Goal: Information Seeking & Learning: Learn about a topic

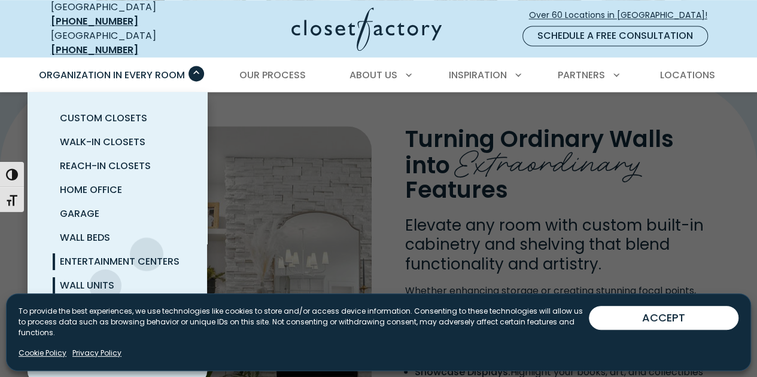
scroll to position [98, 0]
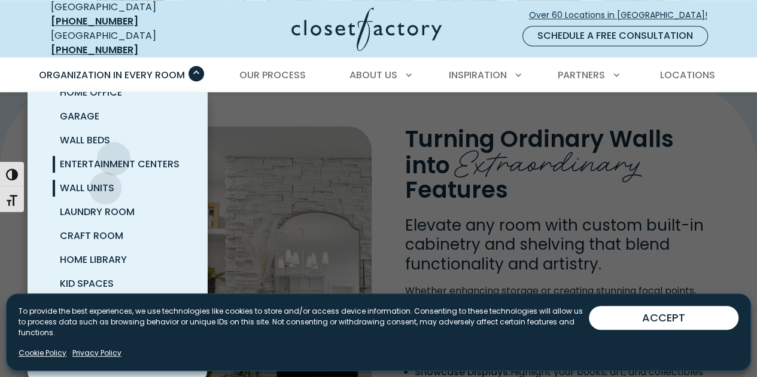
click at [114, 157] on span "Entertainment Centers" at bounding box center [120, 164] width 120 height 14
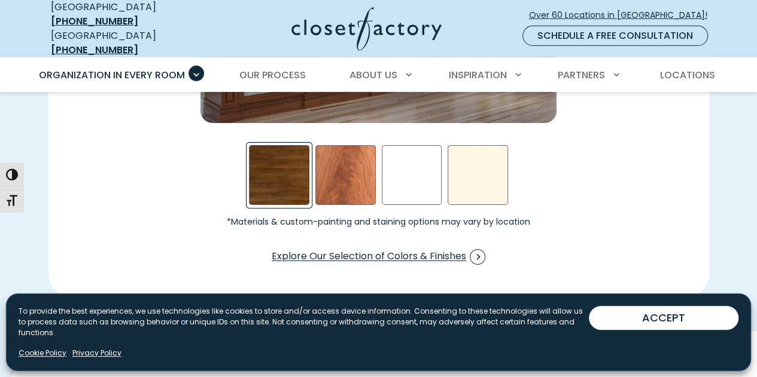
scroll to position [1870, 0]
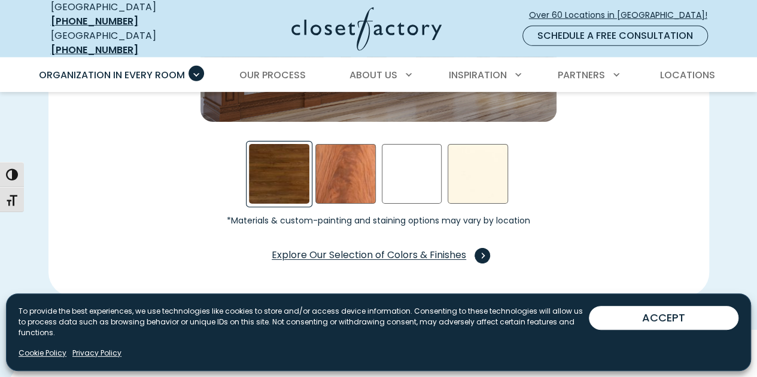
click at [338, 248] on span "Explore Our Selection of Colors & Finishes" at bounding box center [379, 256] width 214 height 16
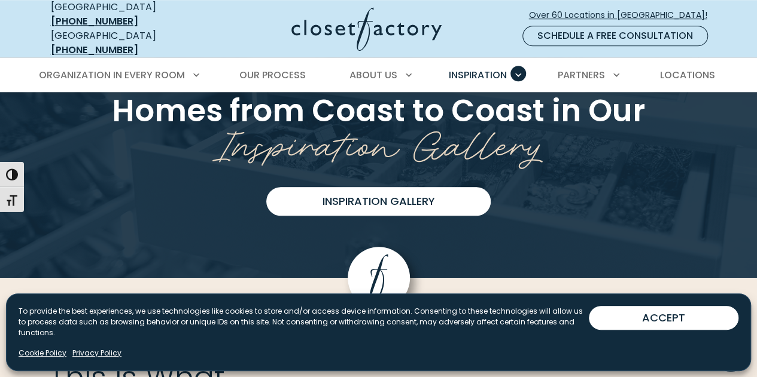
scroll to position [2773, 0]
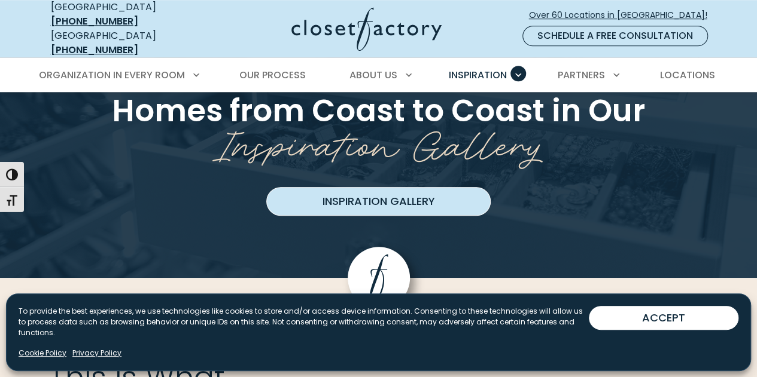
click at [385, 187] on link "Inspiration Gallery" at bounding box center [378, 201] width 224 height 29
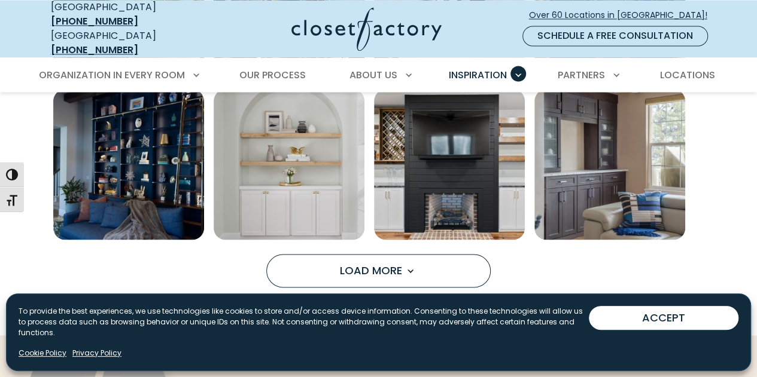
scroll to position [918, 0]
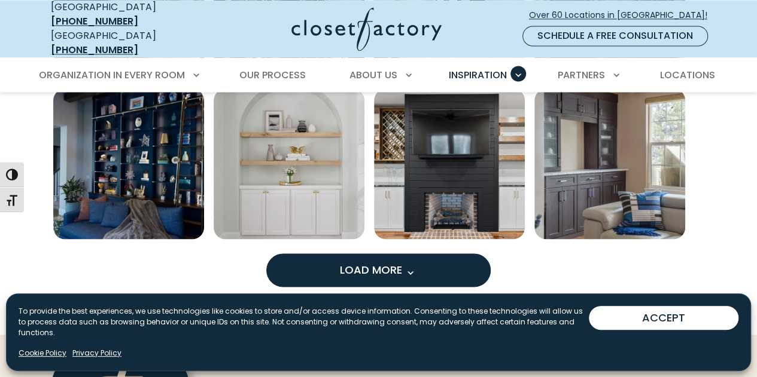
click at [324, 260] on button "Load More" at bounding box center [378, 270] width 224 height 33
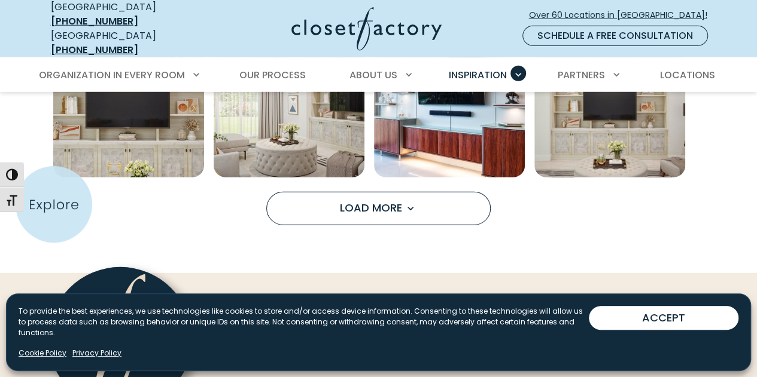
scroll to position [1622, 0]
